Goal: Find specific page/section: Find specific page/section

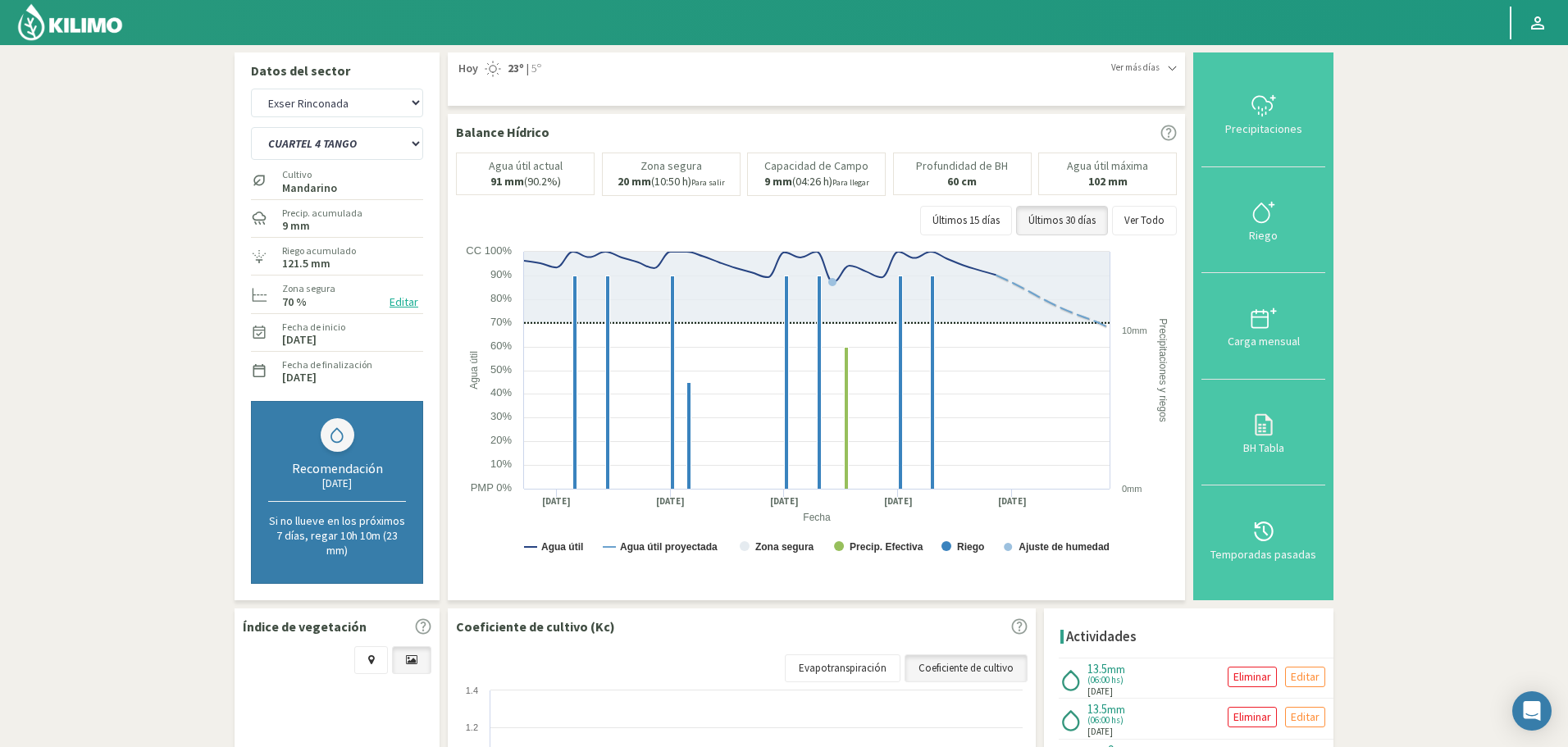
select select "2129: Object"
select select "57: Object"
click at [369, 100] on select "Agr. Huertos de Chocalan Agrícola [PERSON_NAME][GEOGRAPHIC_DATA] - IC Agrícola …" at bounding box center [337, 102] width 172 height 29
click at [251, 88] on select "Agr. Huertos de Chocalan Agrícola [PERSON_NAME][GEOGRAPHIC_DATA] - IC Agrícola …" at bounding box center [337, 102] width 172 height 29
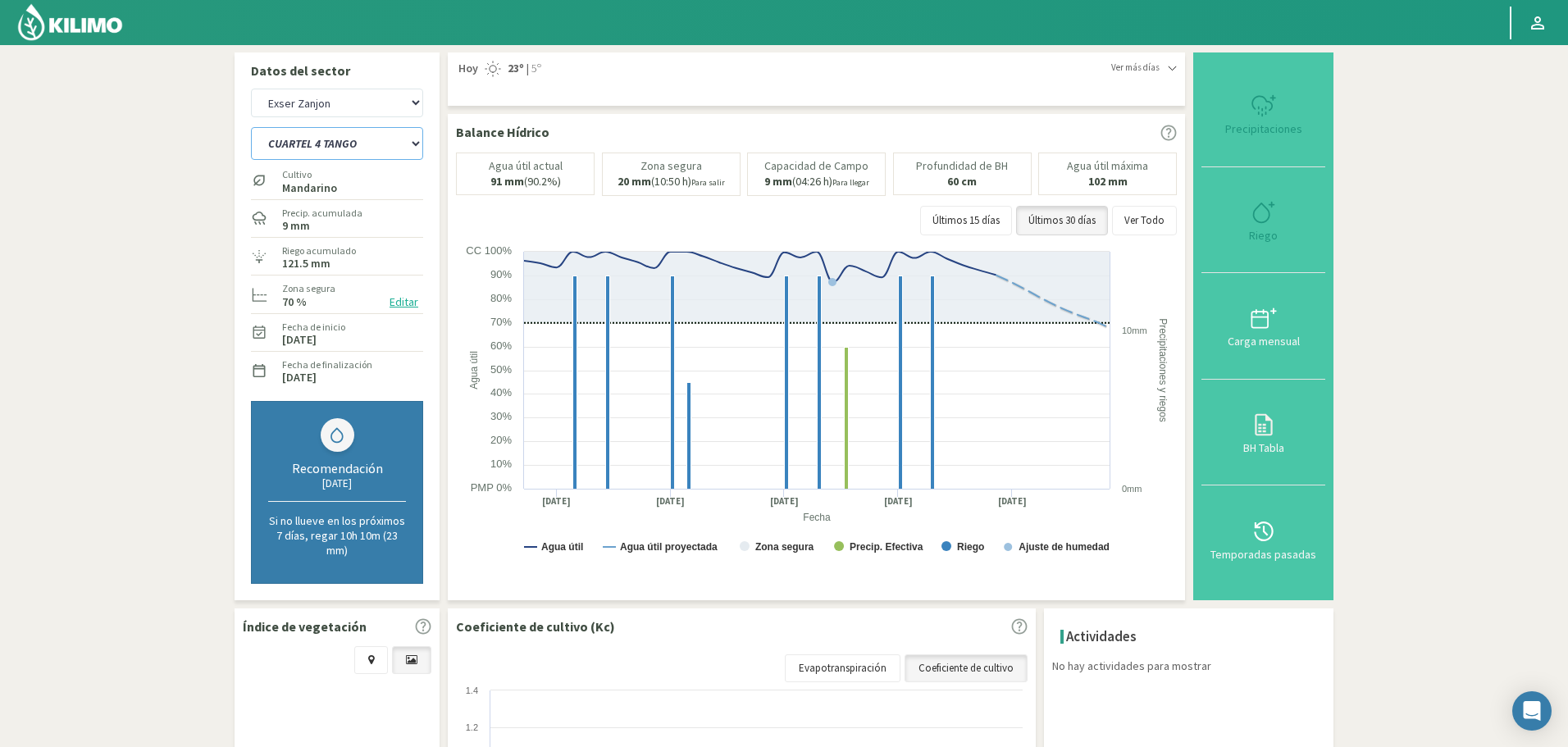
click at [324, 149] on select "CUARTEL 1 SWEET GLOBE CUARTEL 1 TANGO CUARTEL 2 TANGO CUARTEL 2 [PERSON_NAME] C…" at bounding box center [337, 143] width 172 height 33
select select "2422: Object"
select select "58: Object"
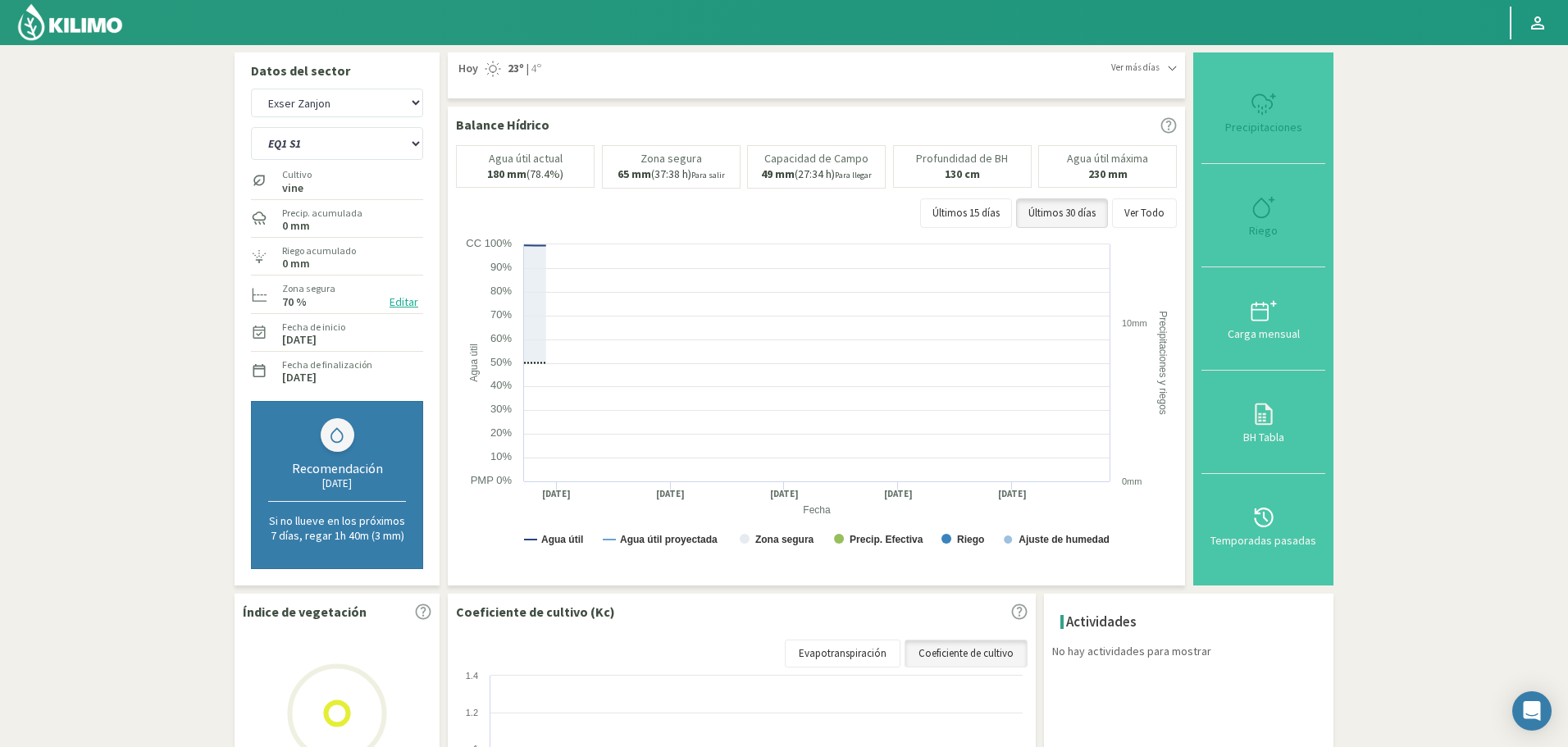
click at [168, 132] on section "Datos del sector Agr. Huertos de Chocalan Agrícola [PERSON_NAME][GEOGRAPHIC_DAT…" at bounding box center [784, 527] width 1568 height 967
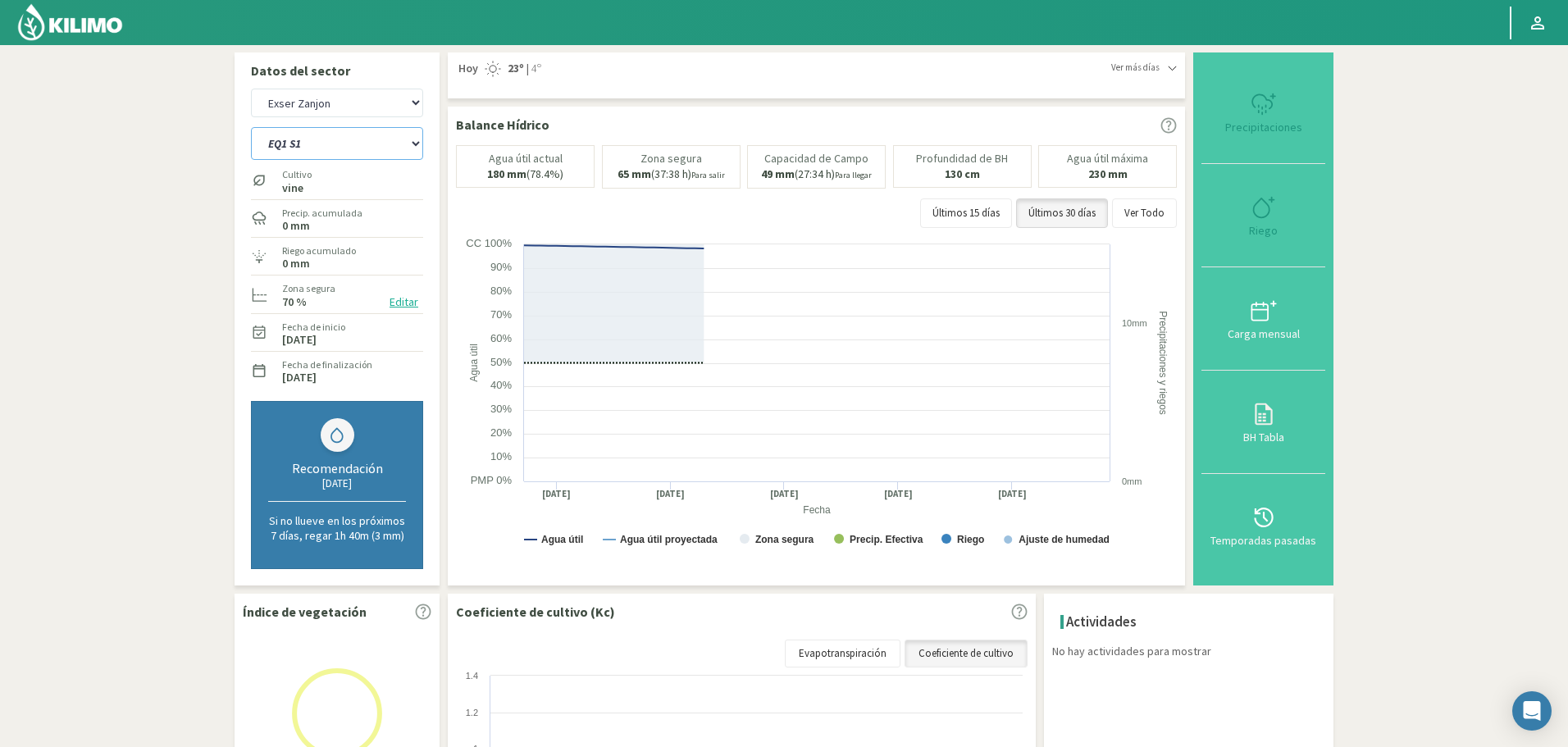
click at [349, 132] on select "EQ1 S1 EQ1 S2 EQ1 S3 EQ1 S4 EQ2 S2 EQ2 S3 EQ2 S4 EQ3 S2 EQ3 S3" at bounding box center [337, 143] width 172 height 33
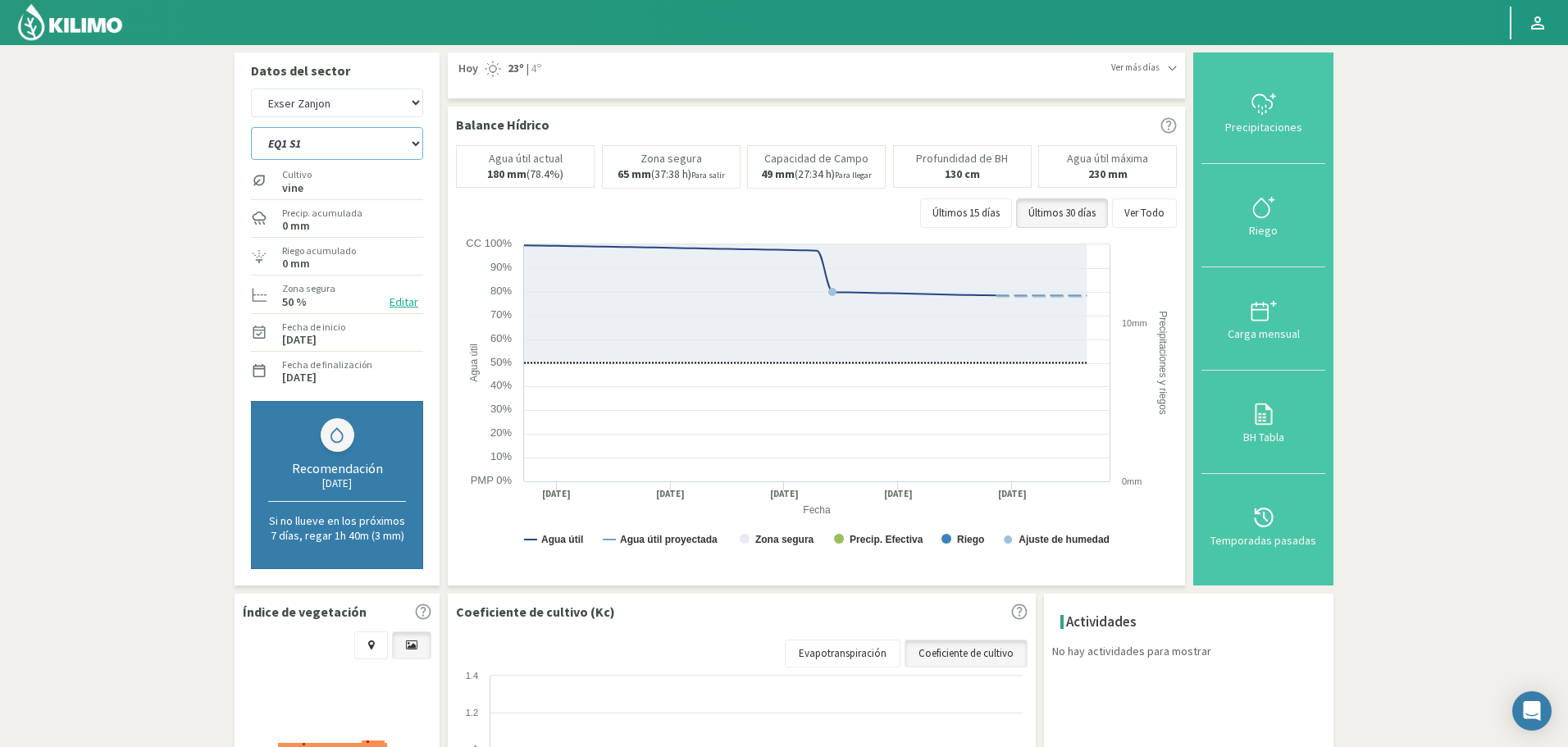
click at [349, 132] on select "EQ1 S1 EQ1 S2 EQ1 S3 EQ1 S4 EQ2 S2 EQ2 S3 EQ2 S4 EQ3 S2 EQ3 S3" at bounding box center [337, 143] width 172 height 33
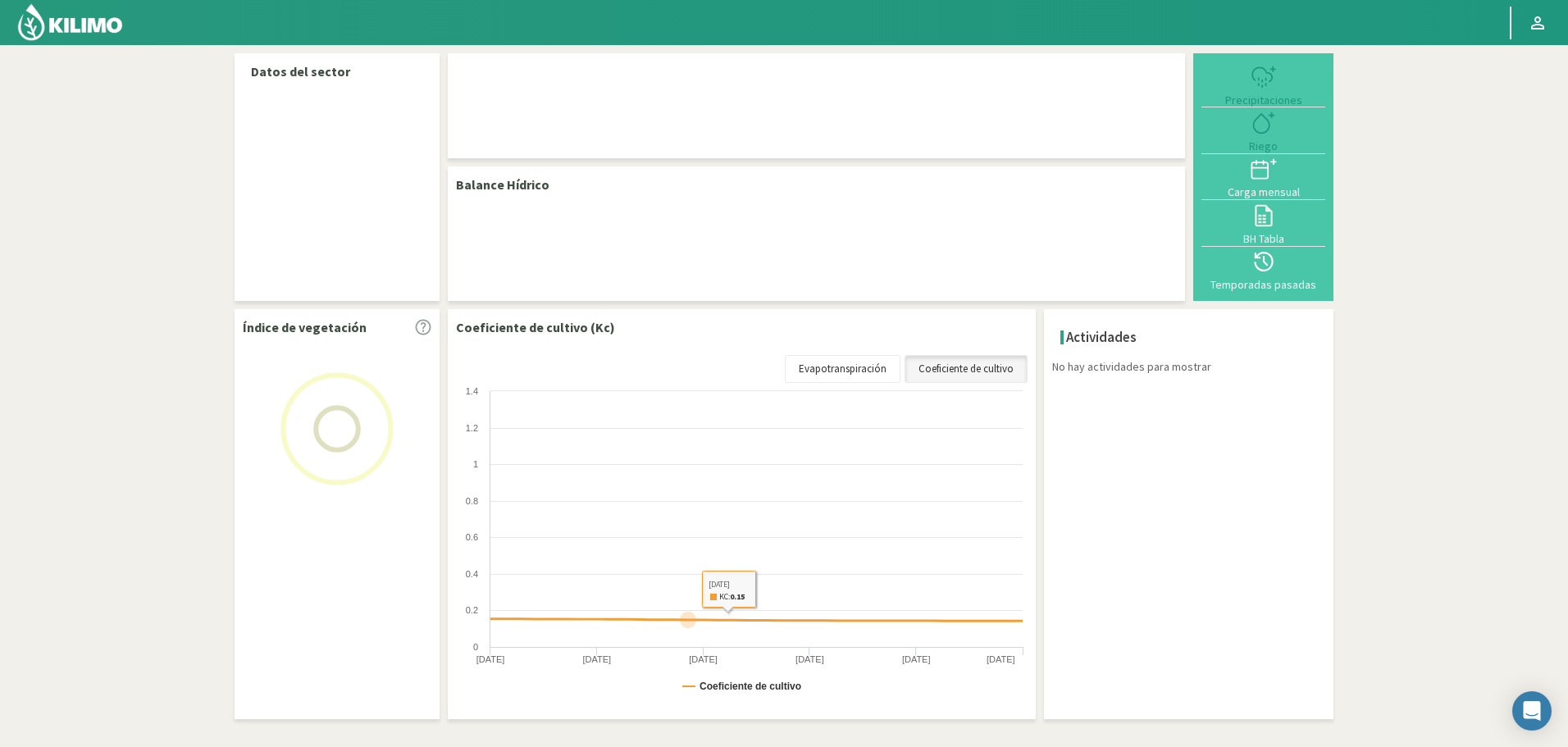
select select "102: Object"
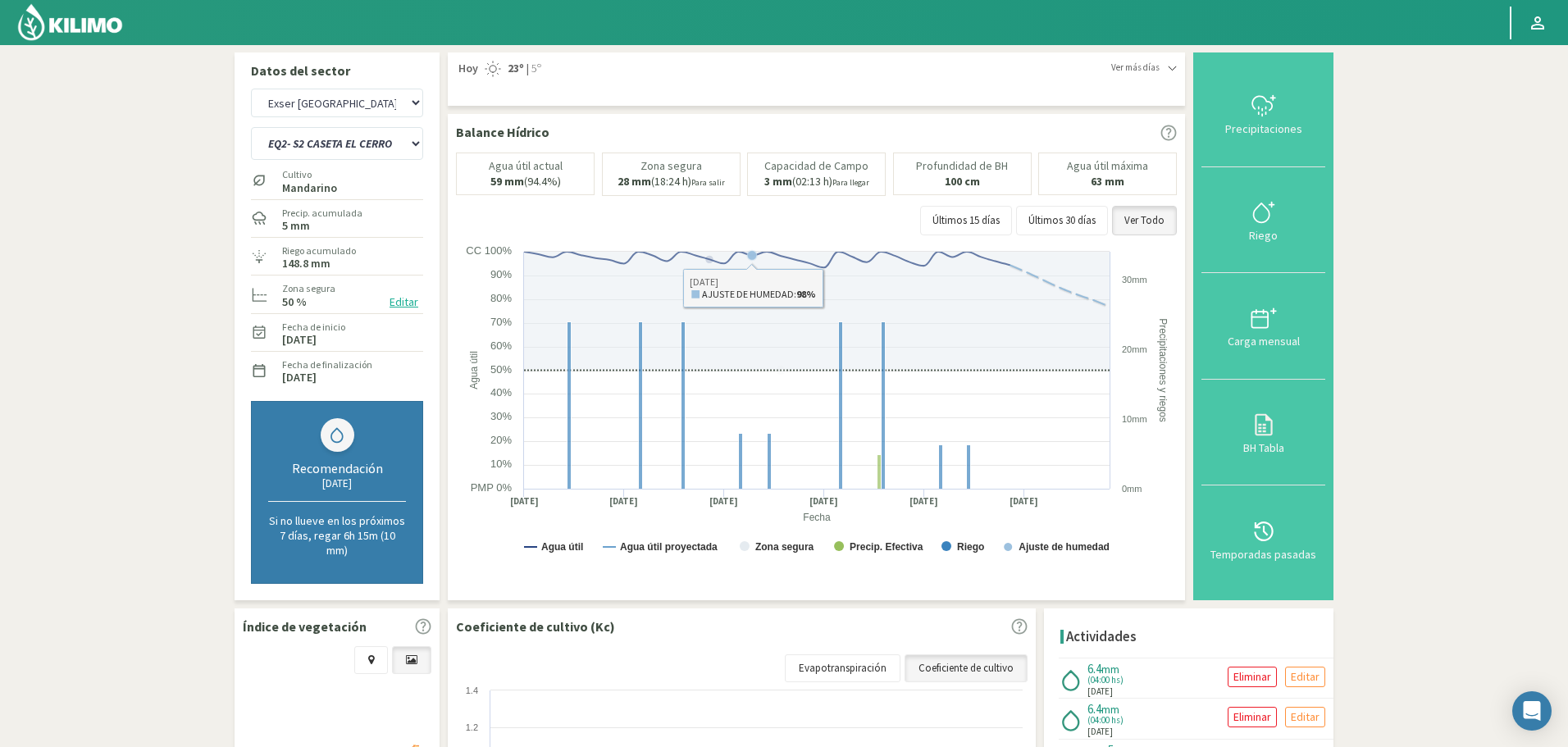
select select "6457: Object"
select select "207: Object"
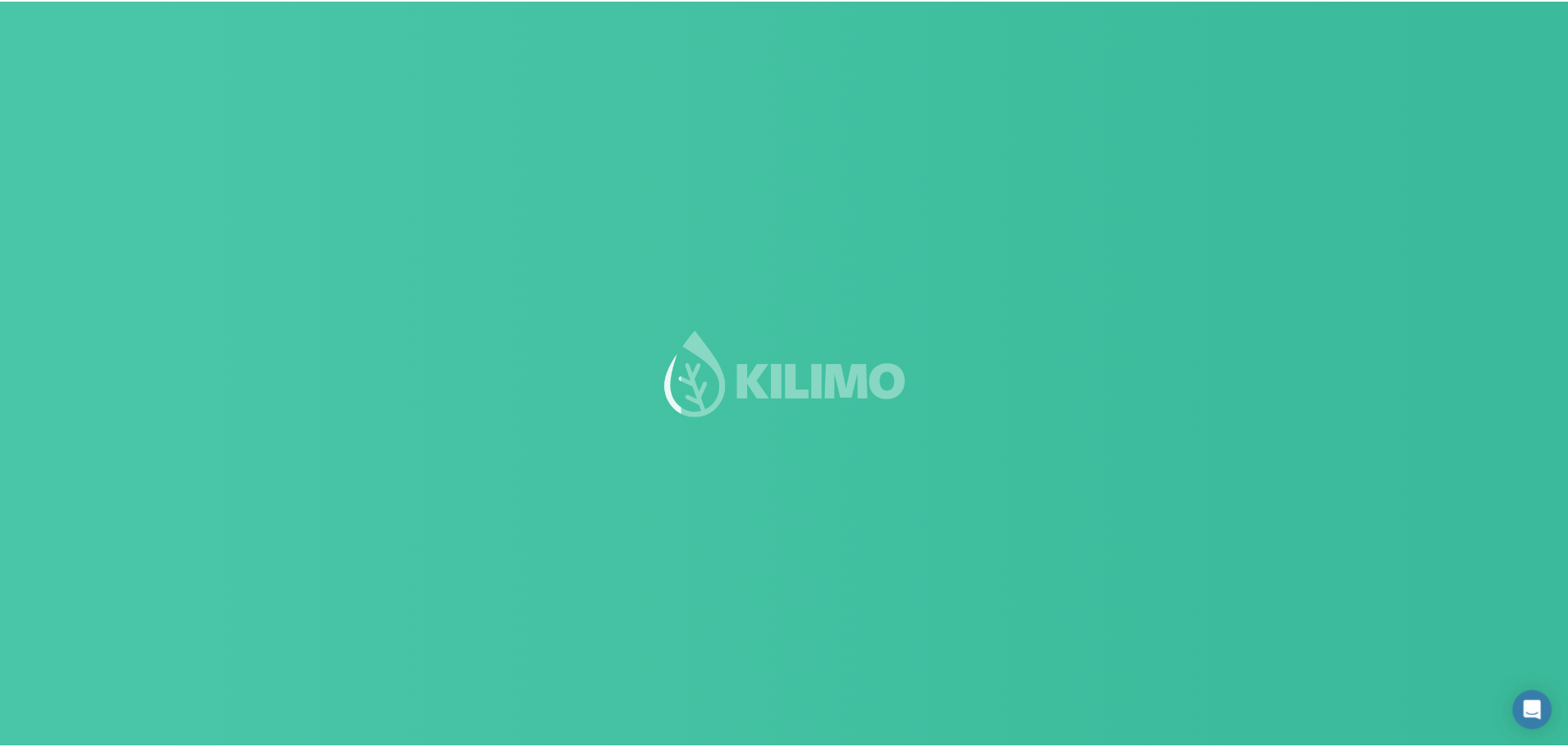
scroll to position [1, 0]
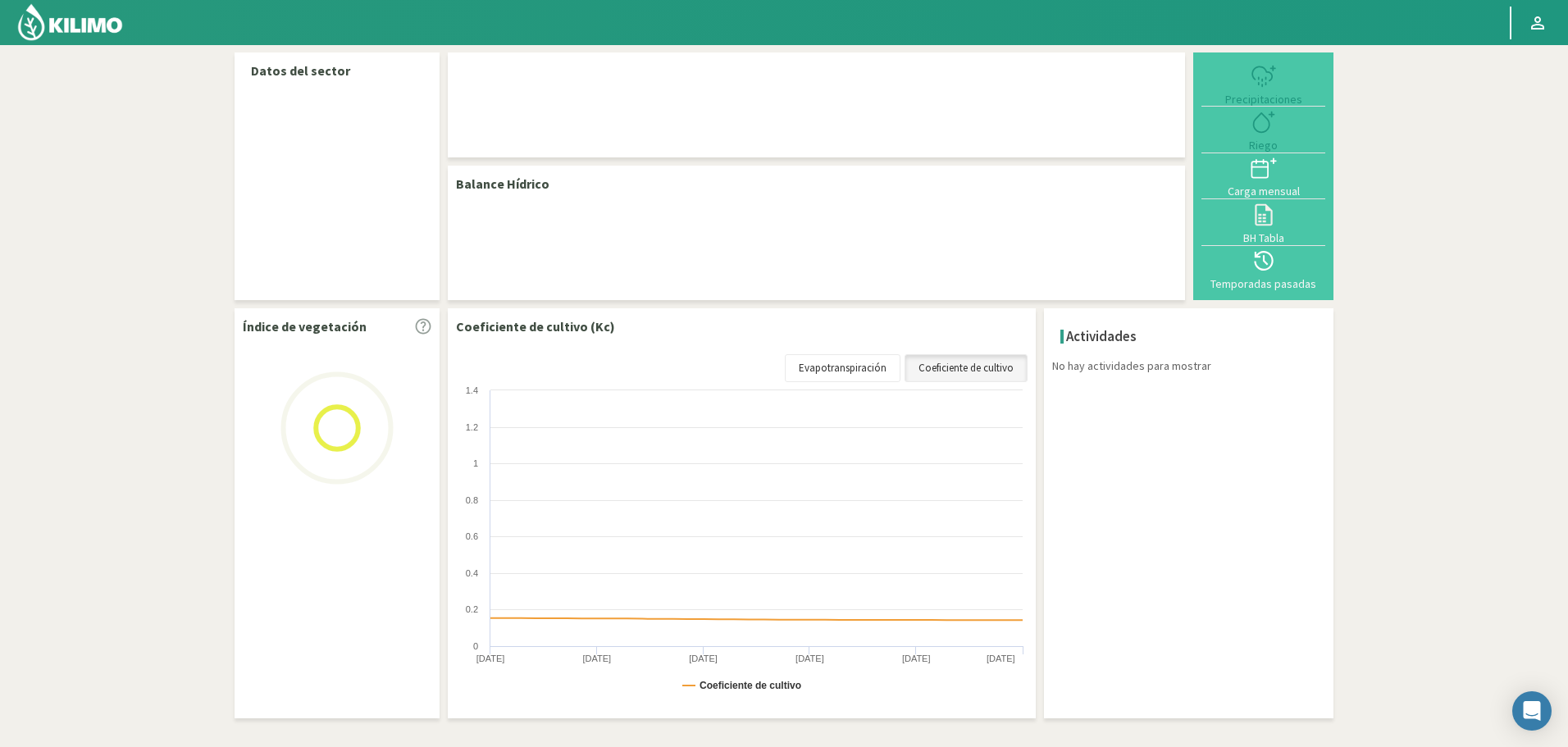
select select "102: Object"
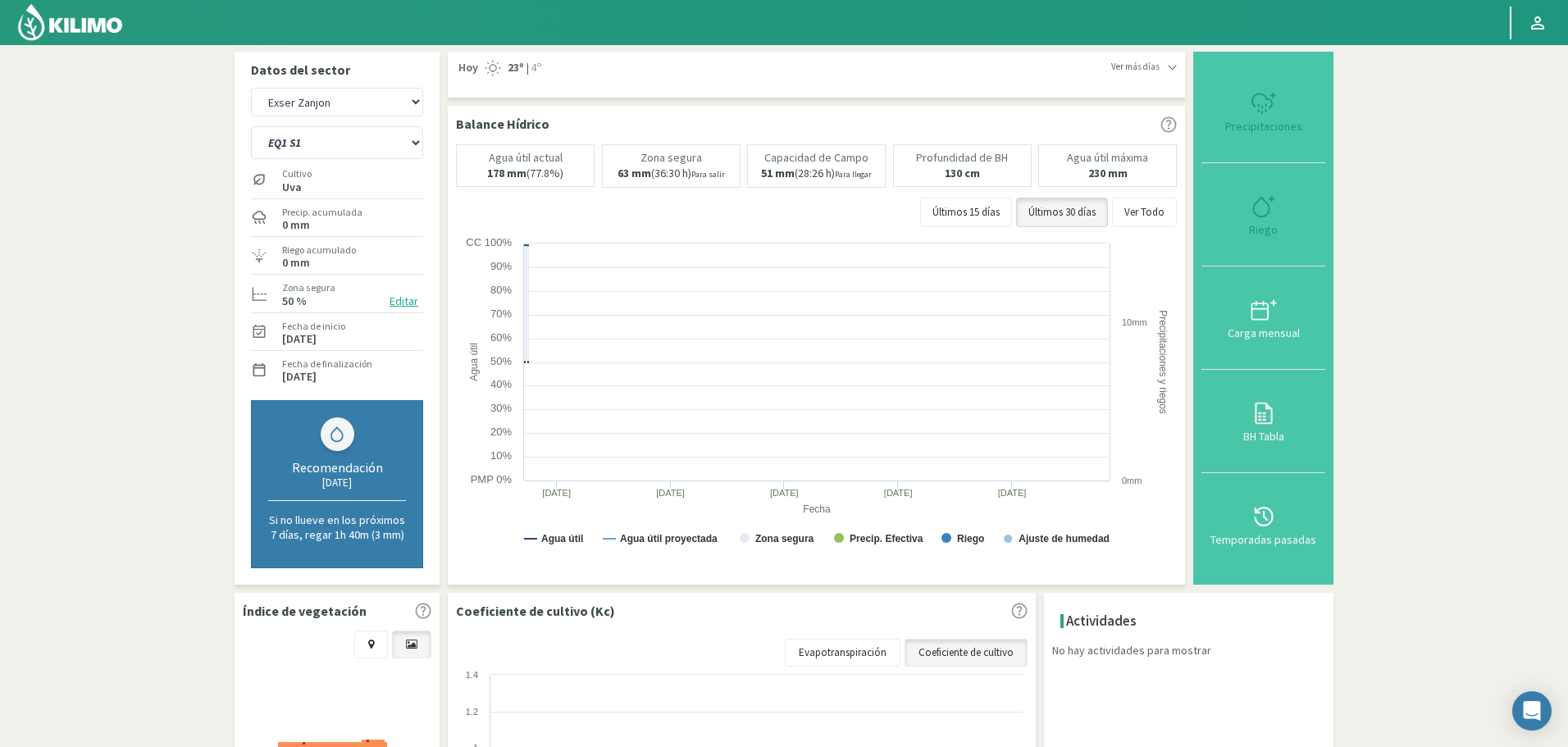
scroll to position [0, 0]
